Goal: Book appointment/travel/reservation

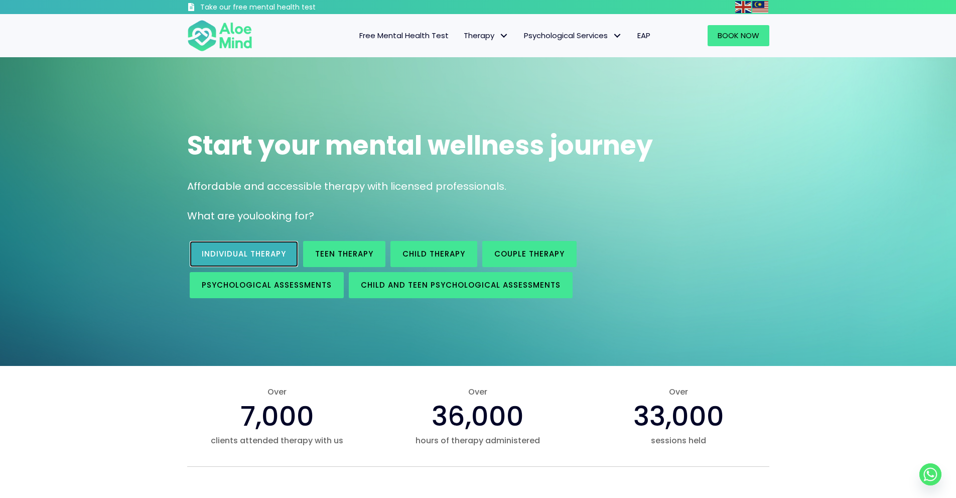
click at [275, 254] on span "Individual therapy" at bounding box center [244, 253] width 84 height 11
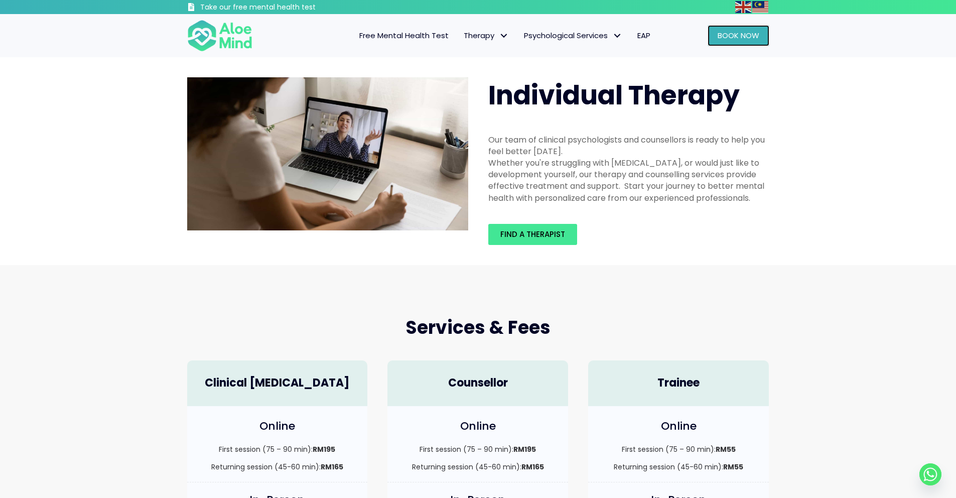
click at [759, 30] on link "Book Now" at bounding box center [739, 35] width 62 height 21
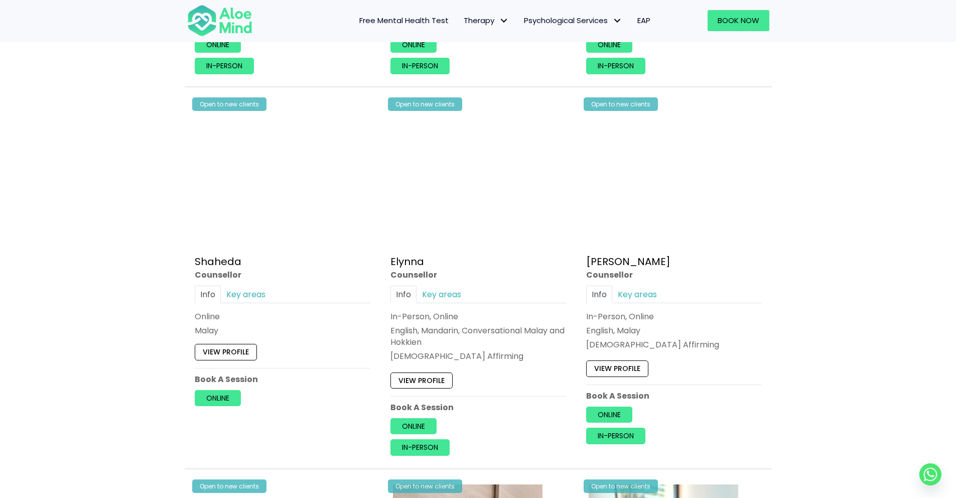
scroll to position [868, 0]
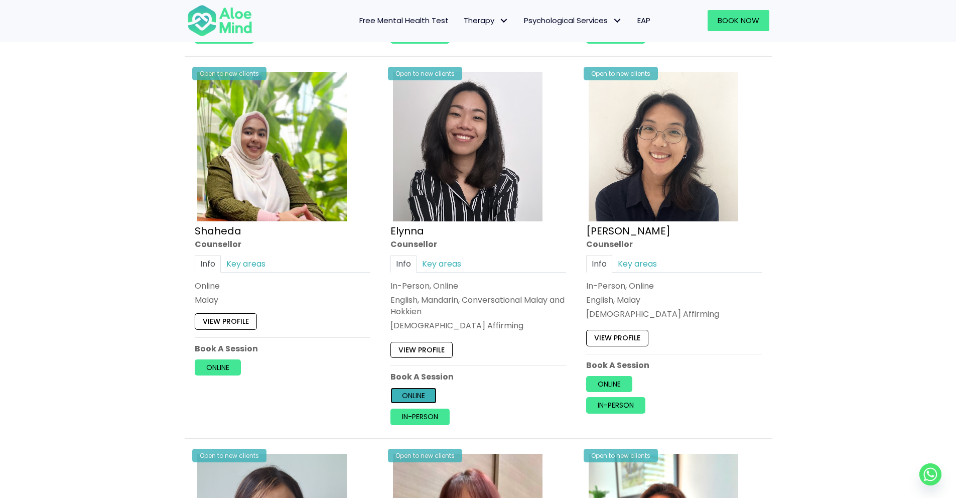
click at [425, 397] on link "Online" at bounding box center [413, 395] width 46 height 16
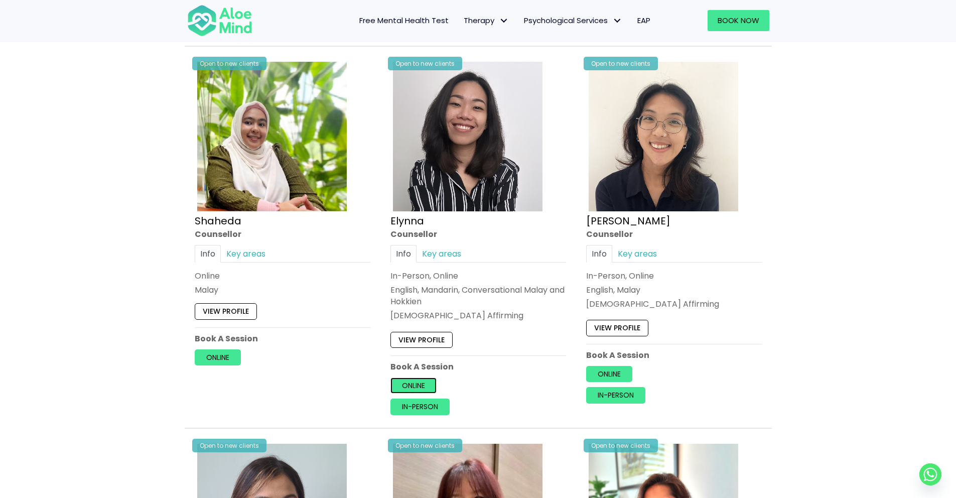
scroll to position [881, 0]
